Goal: Transaction & Acquisition: Purchase product/service

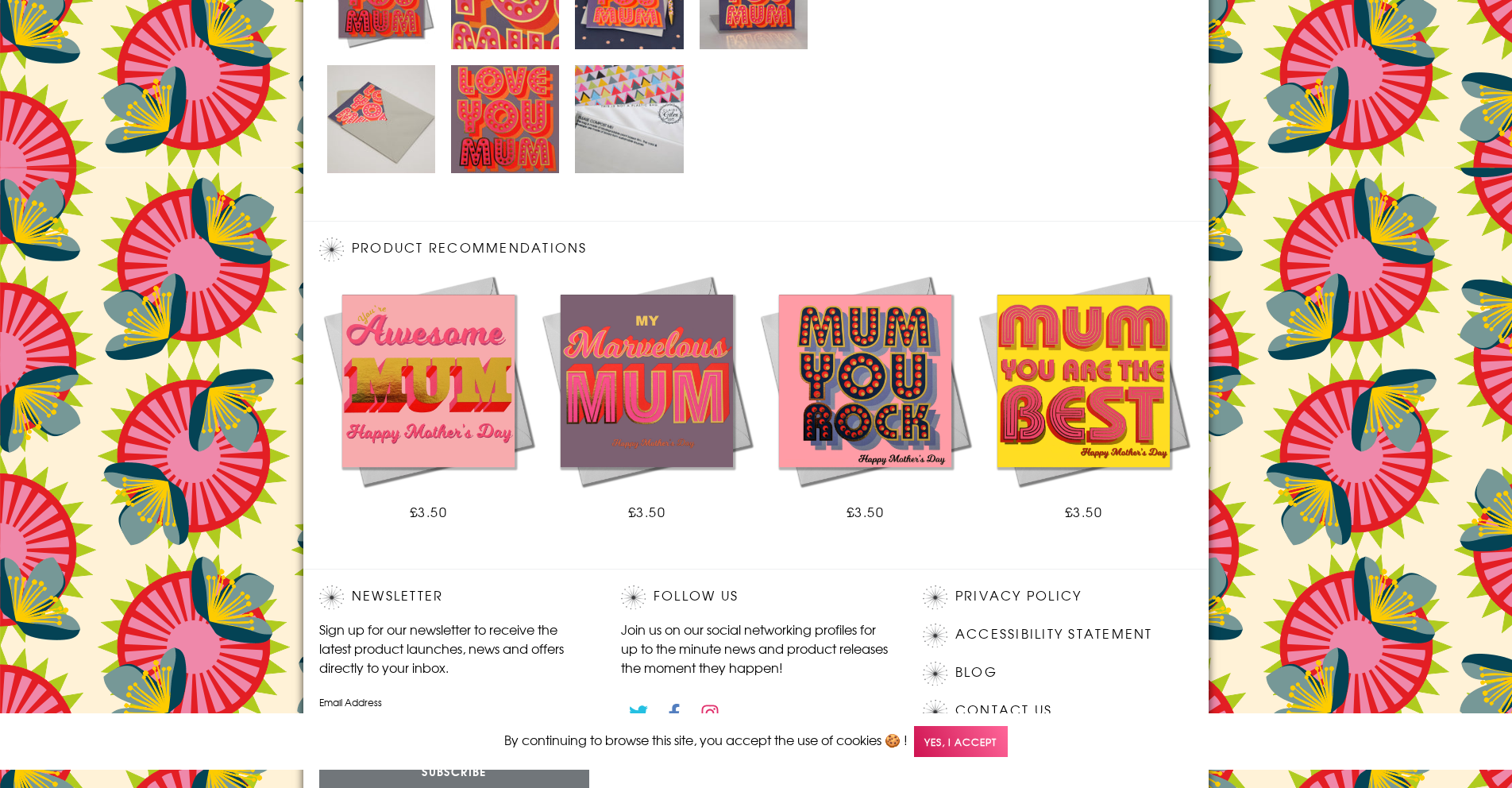
scroll to position [974, 0]
